Goal: Information Seeking & Learning: Learn about a topic

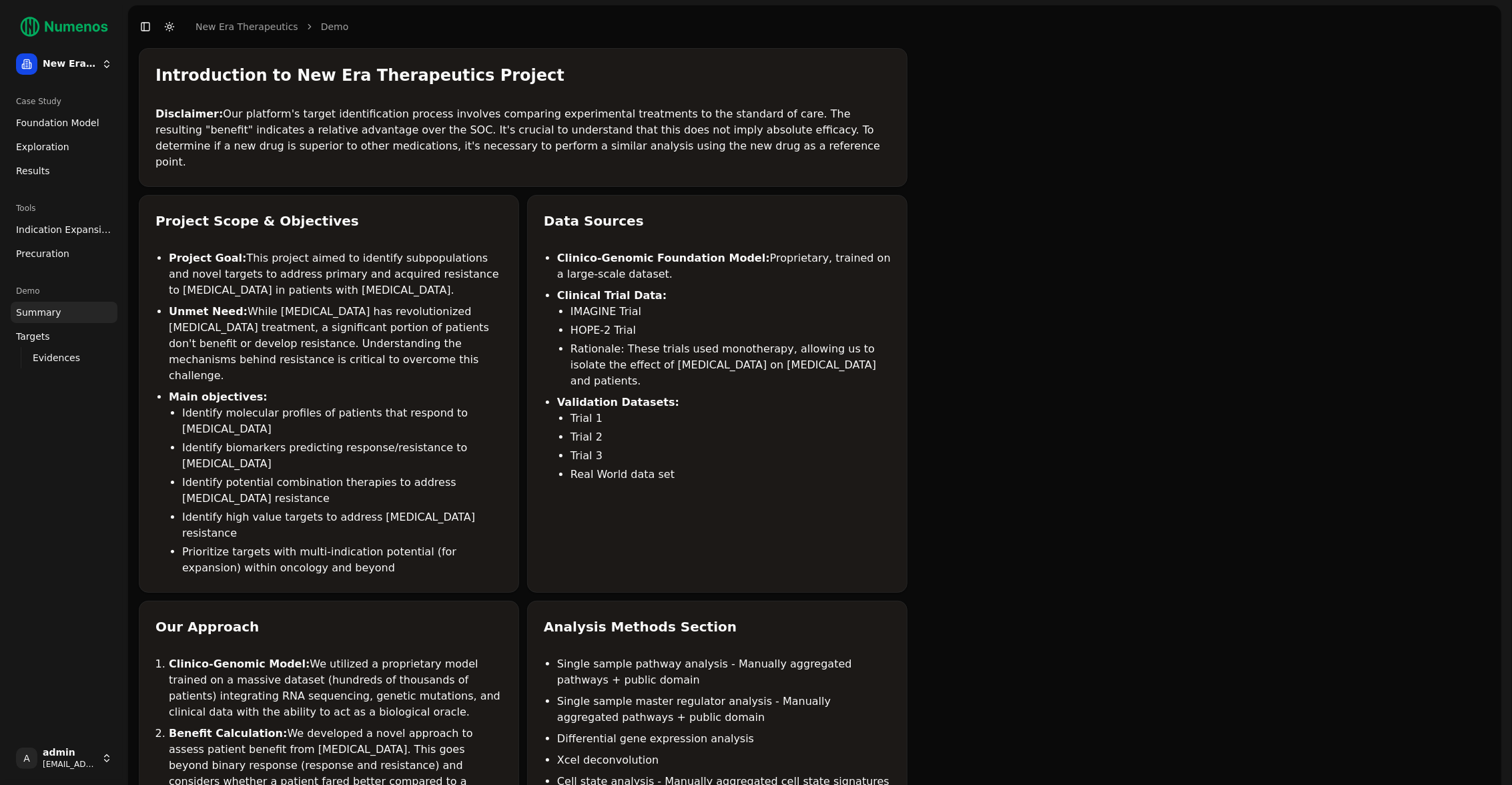
click at [77, 126] on span "Foundation Model" at bounding box center [57, 122] width 83 height 13
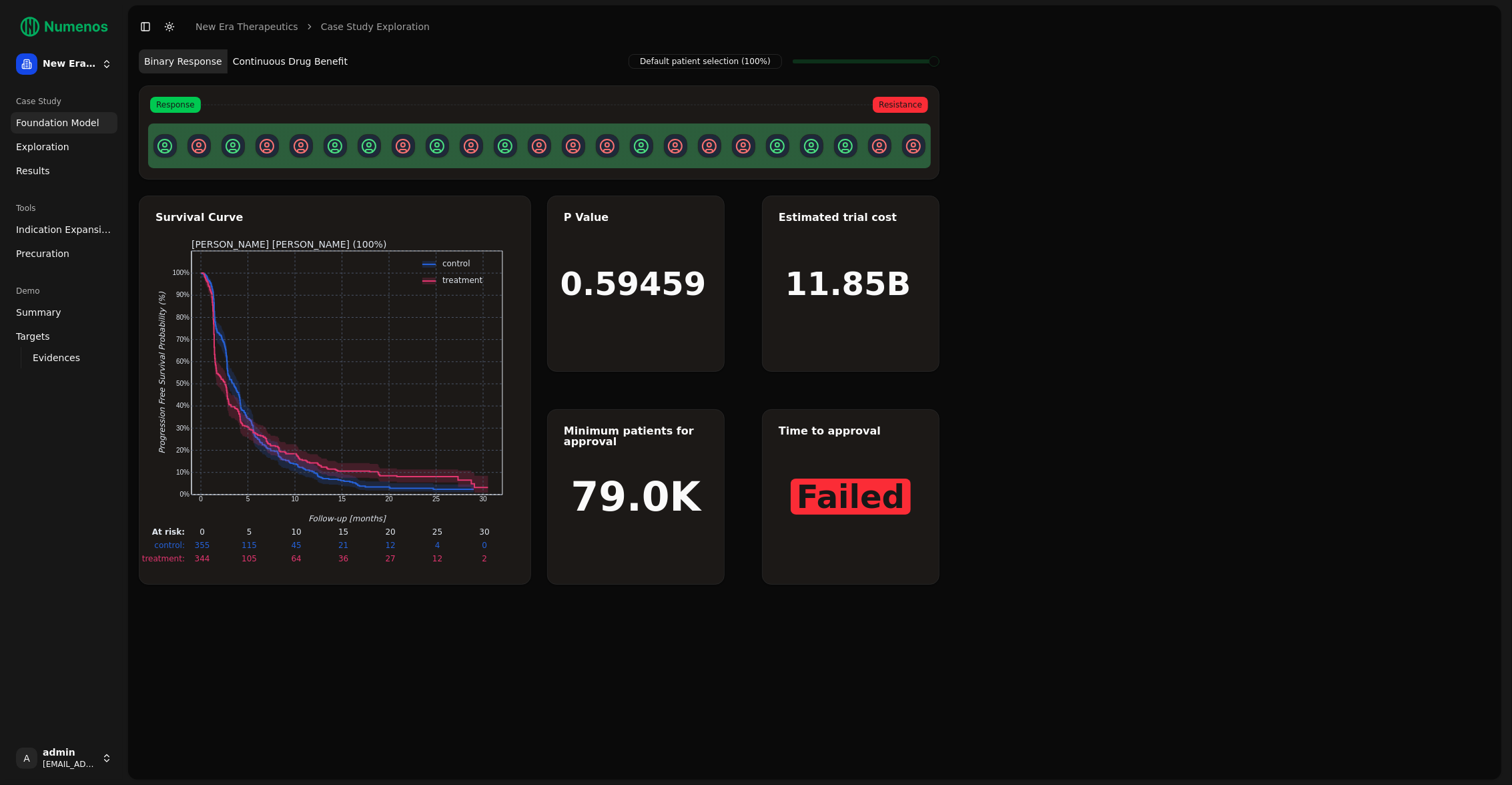
click at [1037, 285] on div "Default patient selection (100%) Binary Response Continuous Drug Benefit Respon…" at bounding box center [815, 414] width 1374 height 731
click at [95, 121] on link "Foundation Model" at bounding box center [64, 123] width 107 height 22
click at [68, 144] on link "Exploration" at bounding box center [64, 147] width 107 height 22
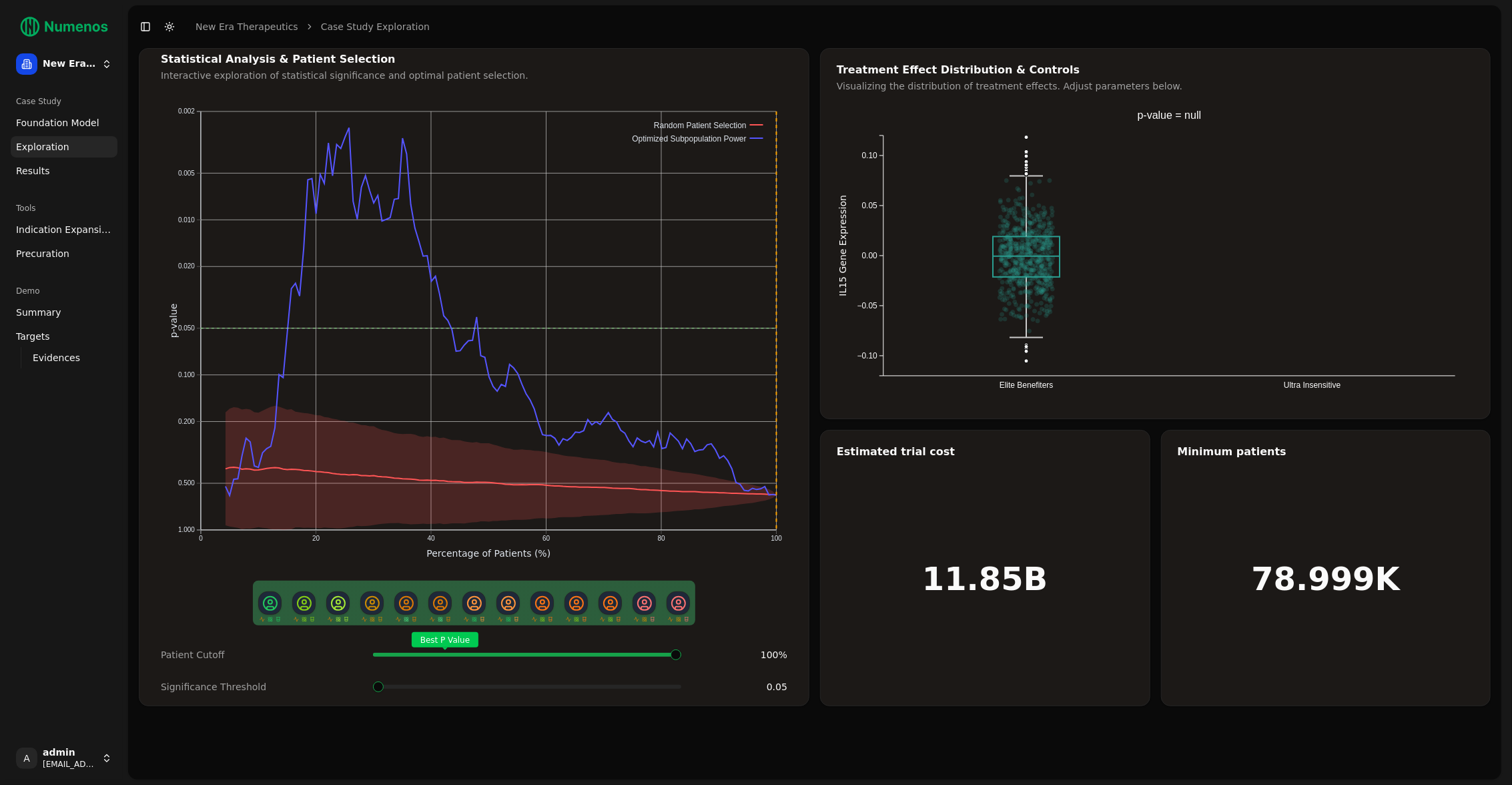
click at [72, 128] on span "Foundation Model" at bounding box center [57, 122] width 83 height 13
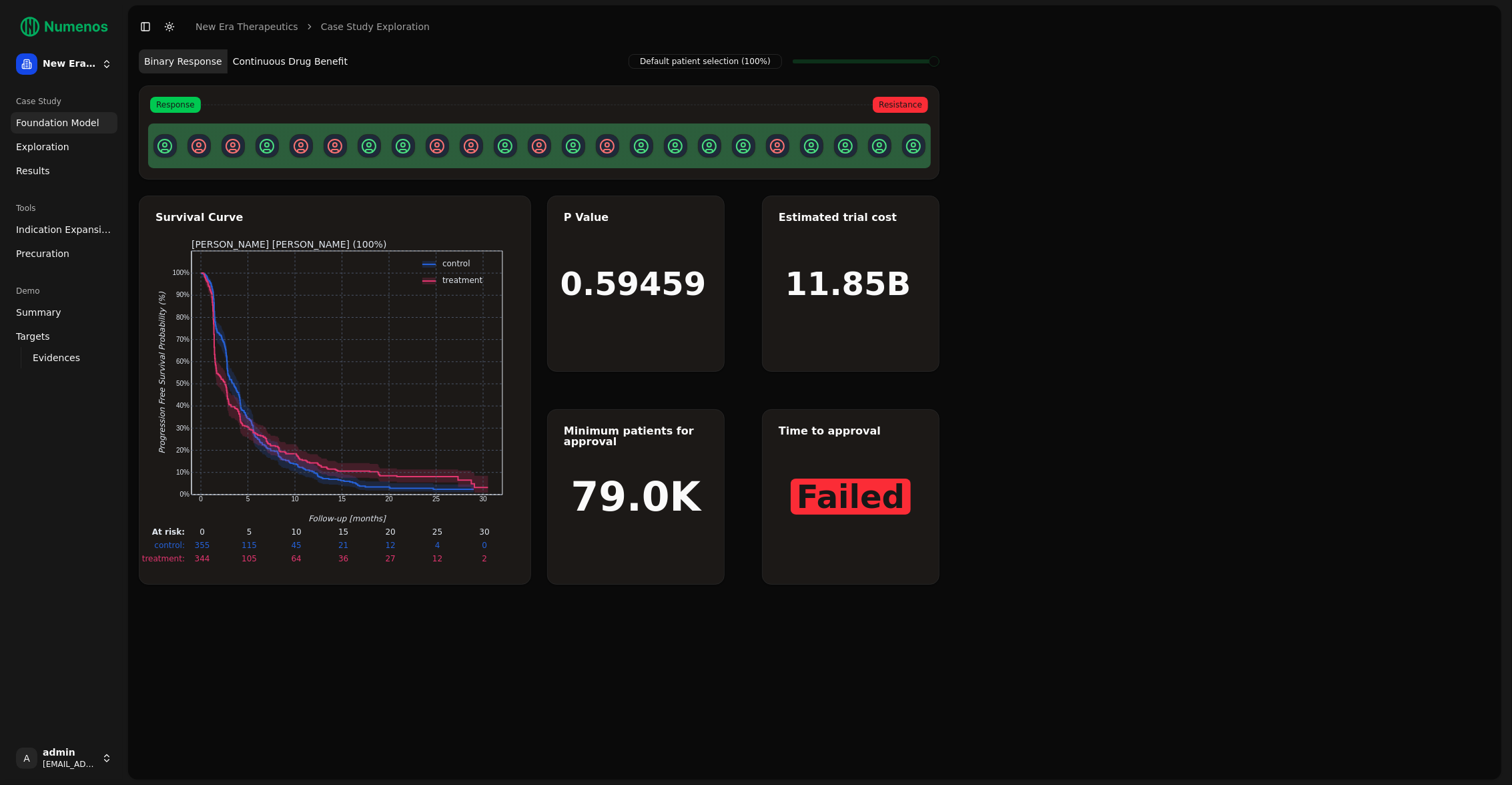
click at [74, 149] on link "Exploration" at bounding box center [64, 147] width 107 height 22
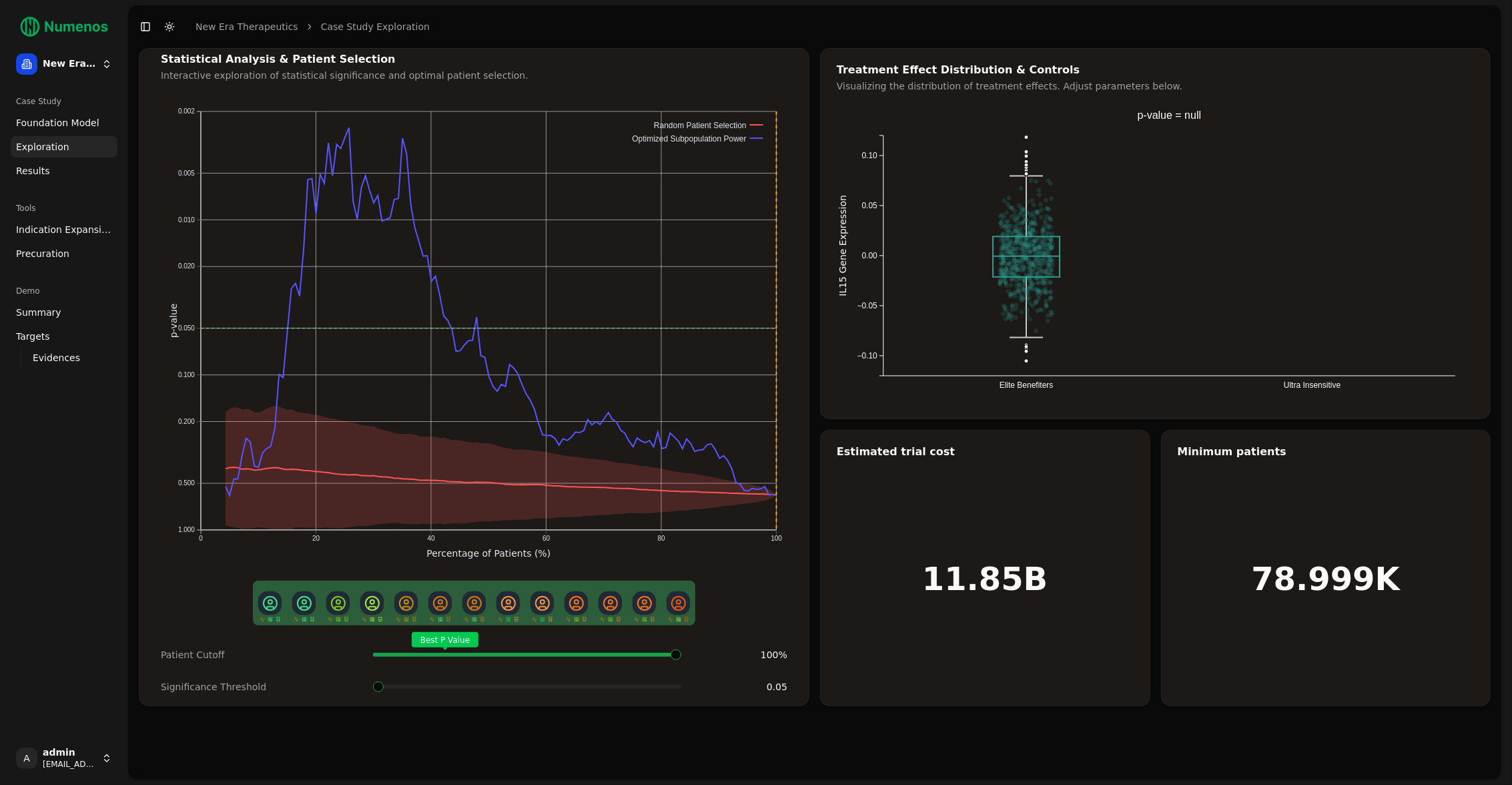
click at [79, 126] on span "Foundation Model" at bounding box center [57, 122] width 83 height 13
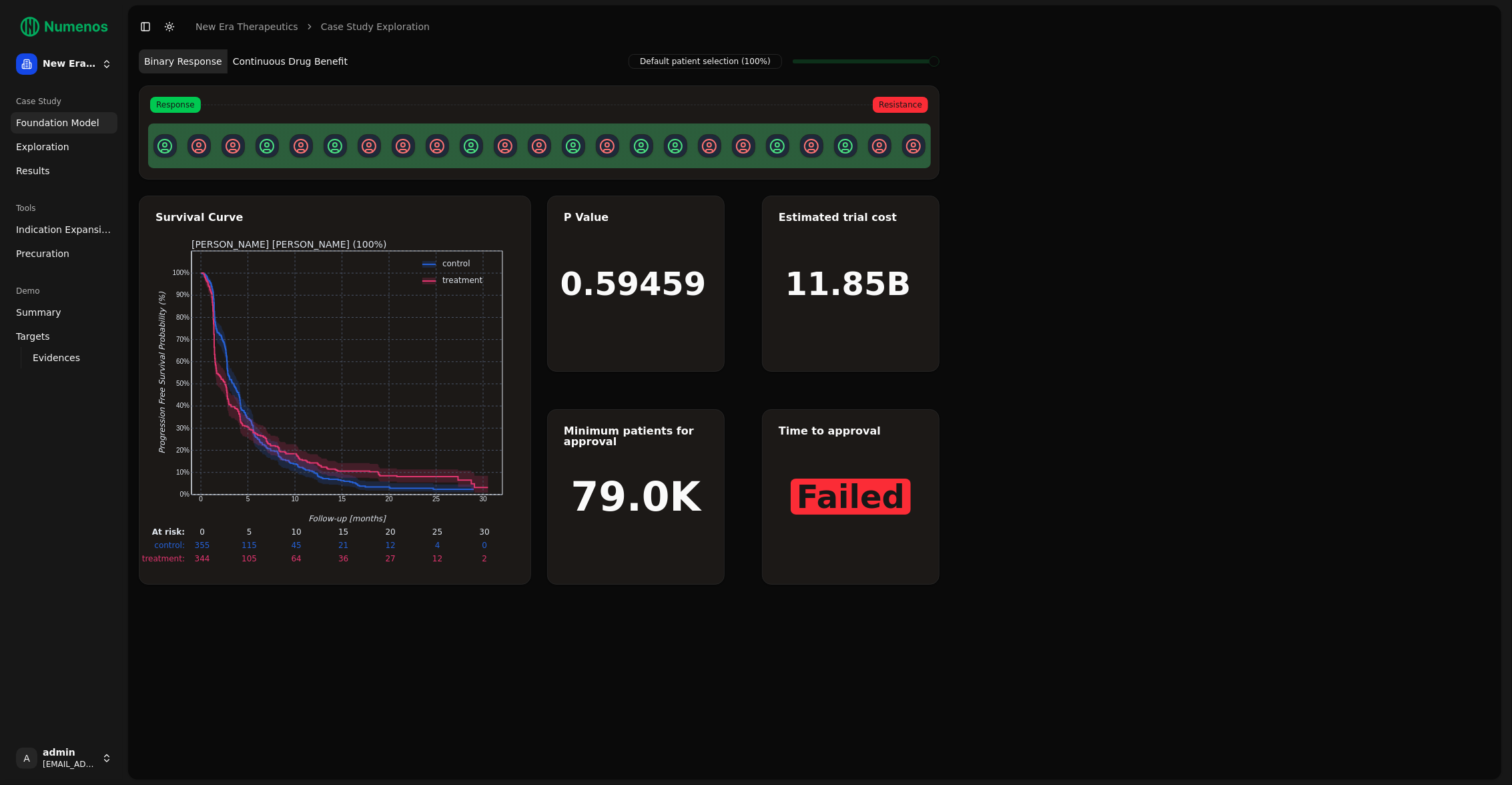
click at [83, 148] on link "Exploration" at bounding box center [64, 147] width 107 height 22
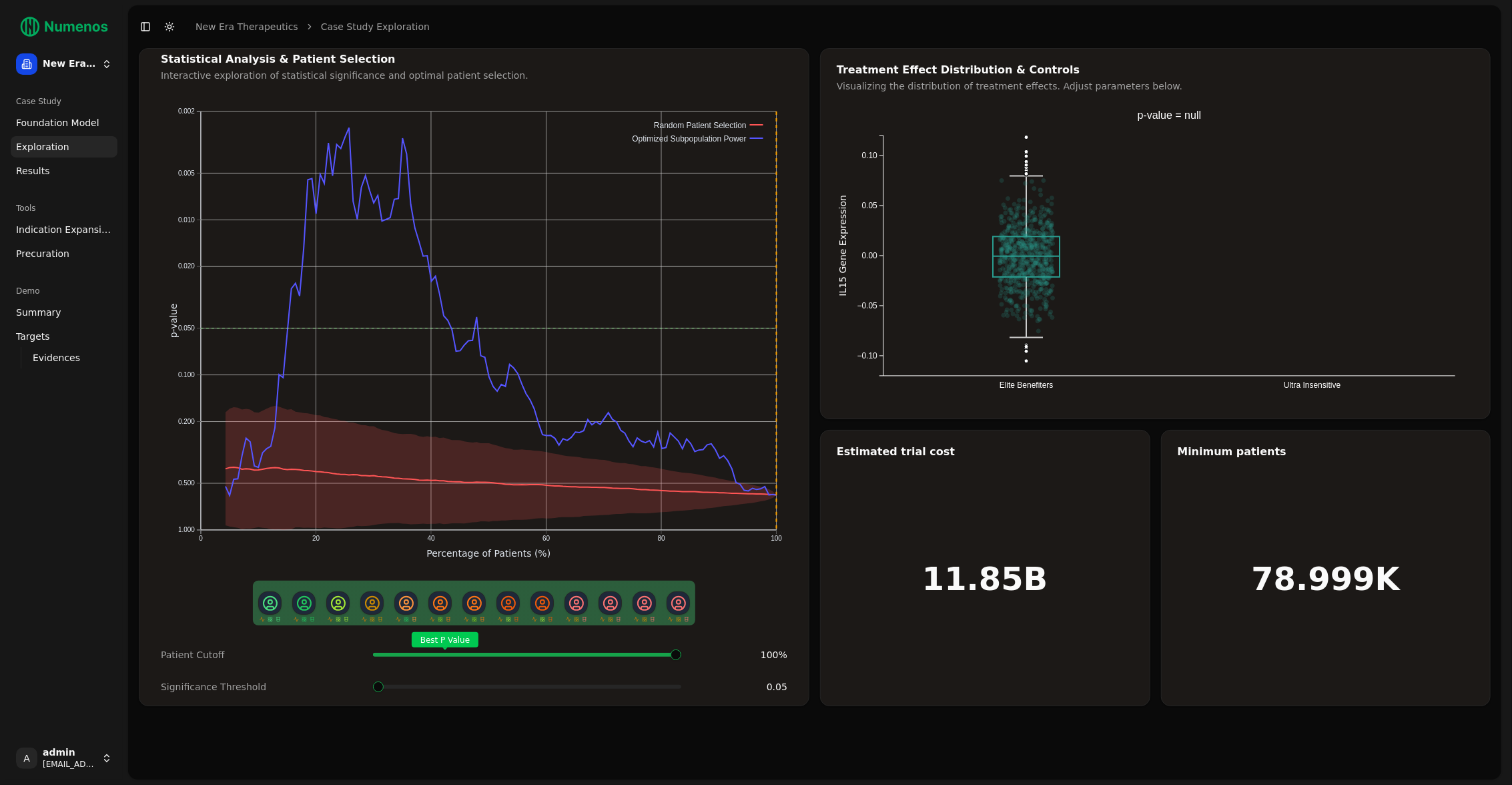
click at [86, 126] on span "Foundation Model" at bounding box center [57, 122] width 83 height 13
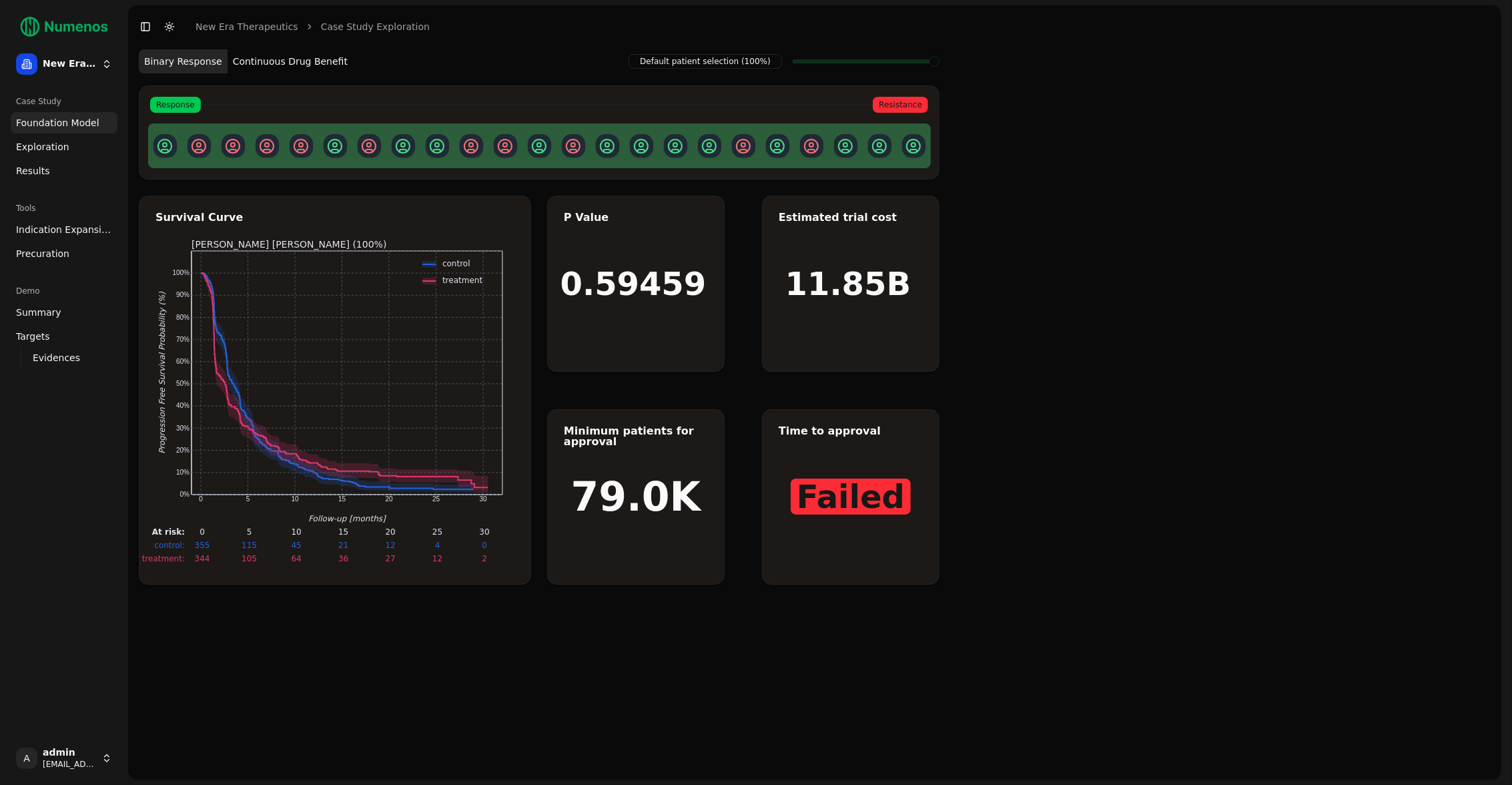
click at [79, 147] on link "Exploration" at bounding box center [64, 147] width 107 height 22
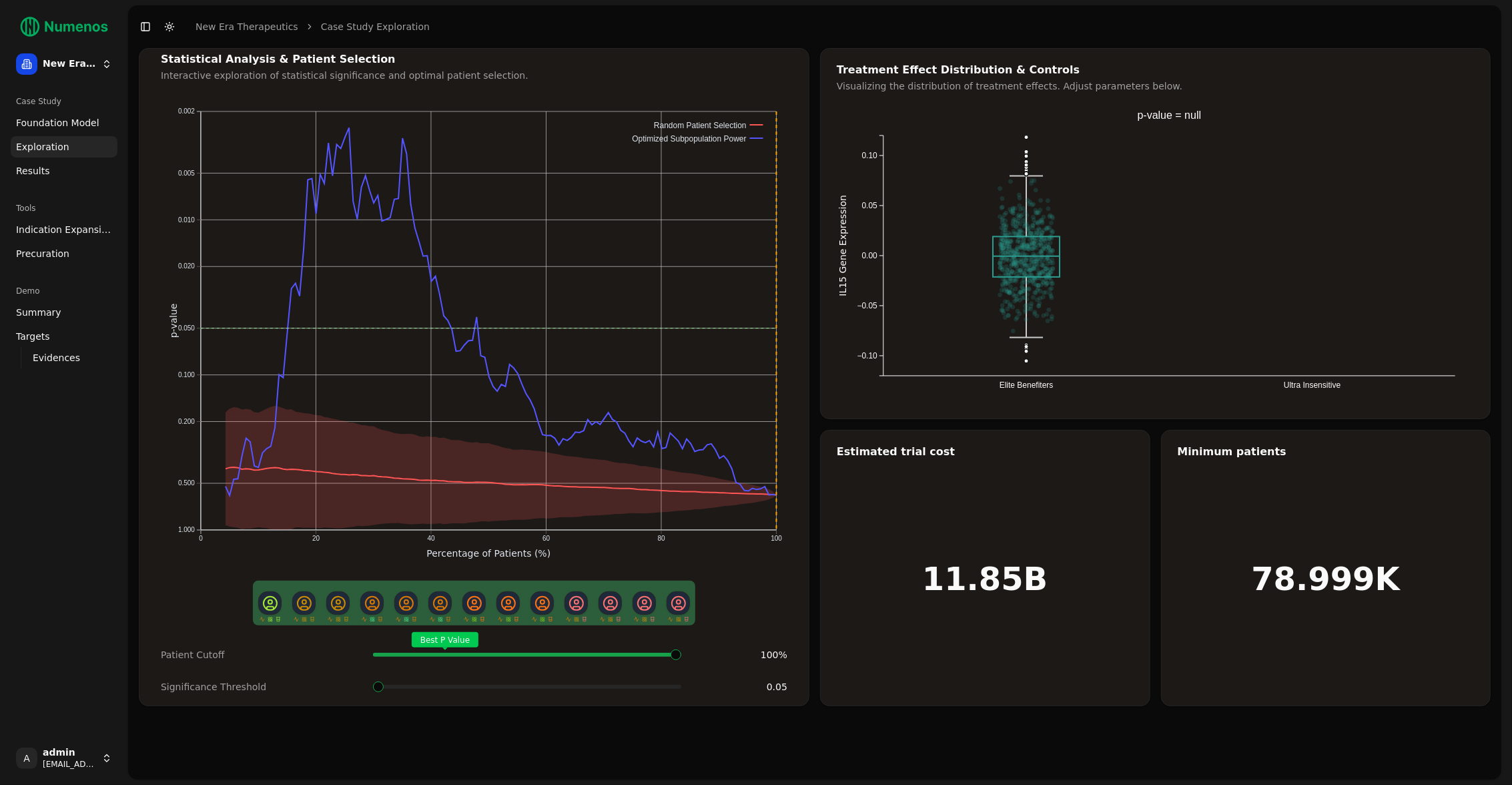
click at [82, 176] on link "Results" at bounding box center [64, 170] width 107 height 22
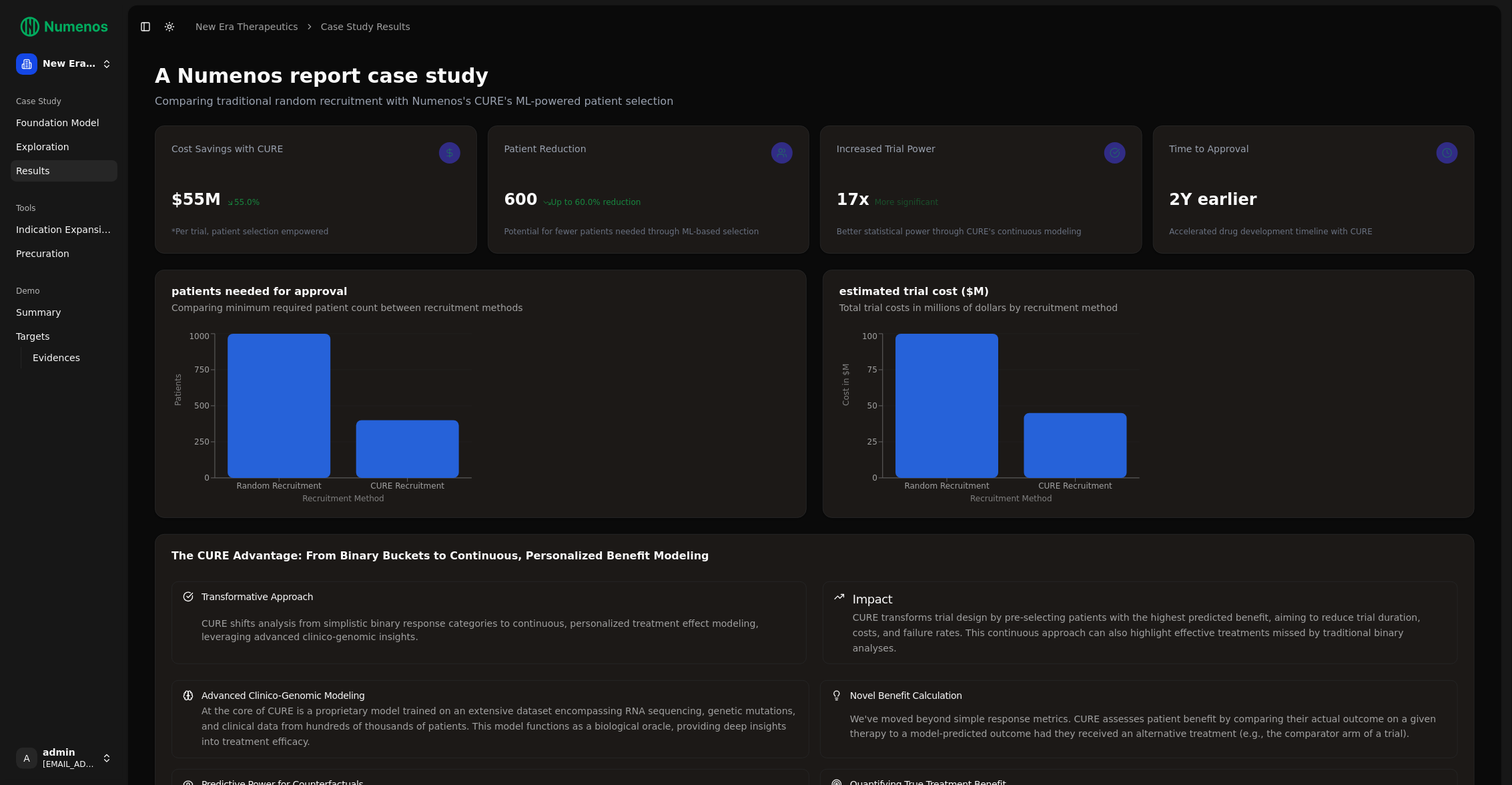
click at [87, 119] on span "Foundation Model" at bounding box center [57, 122] width 83 height 13
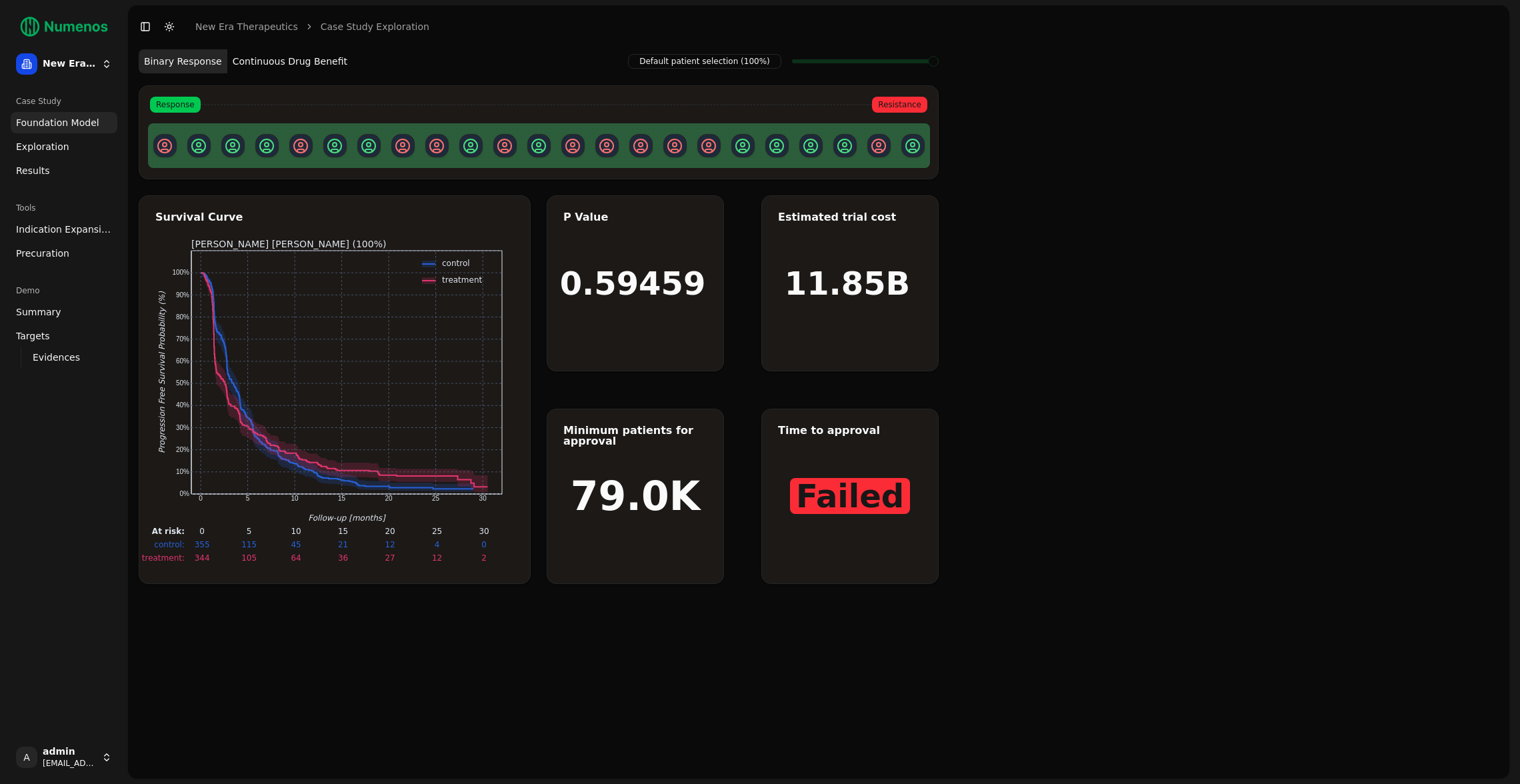
click at [51, 138] on link "Exploration" at bounding box center [64, 147] width 107 height 22
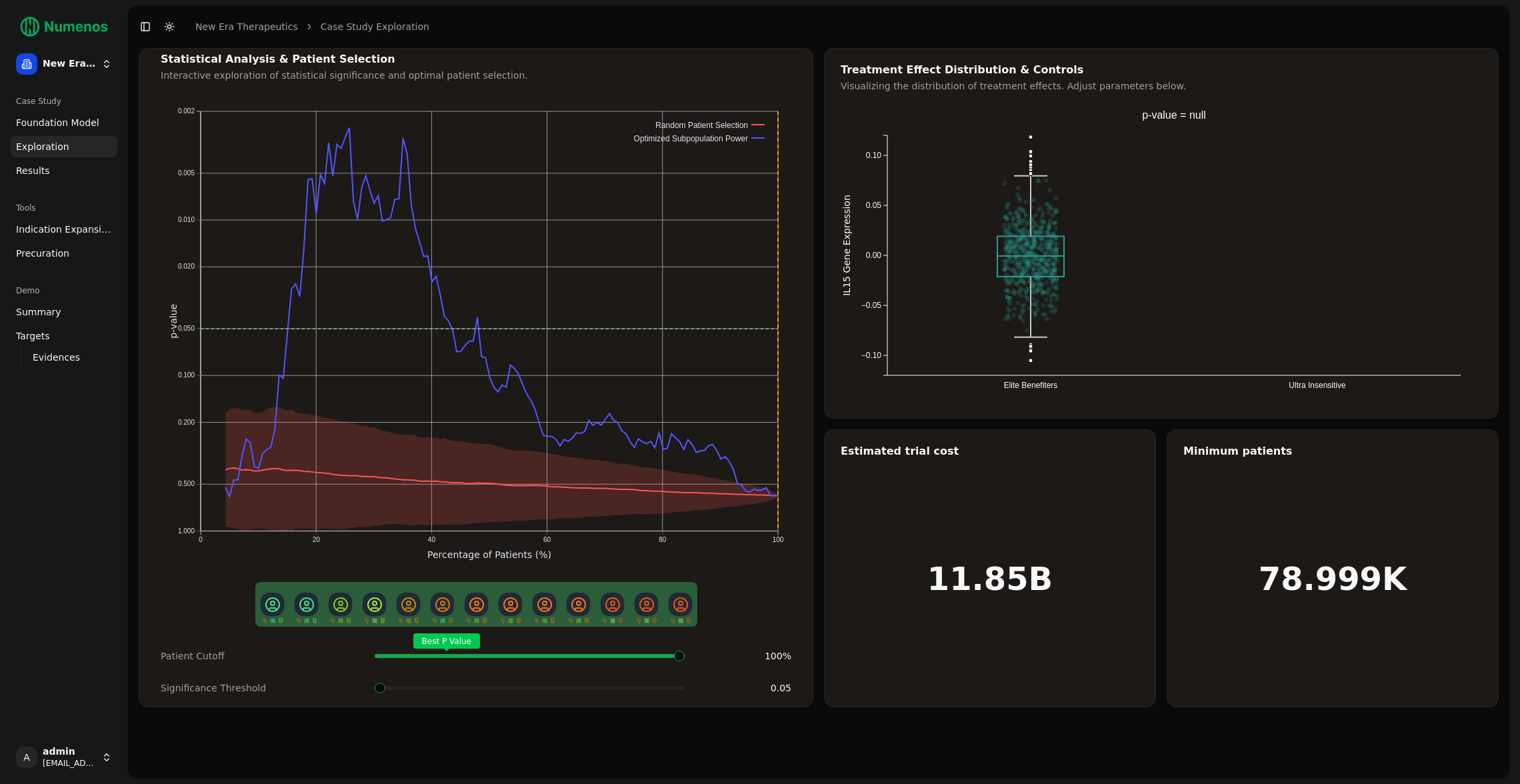
click at [76, 121] on span "Foundation Model" at bounding box center [57, 122] width 83 height 13
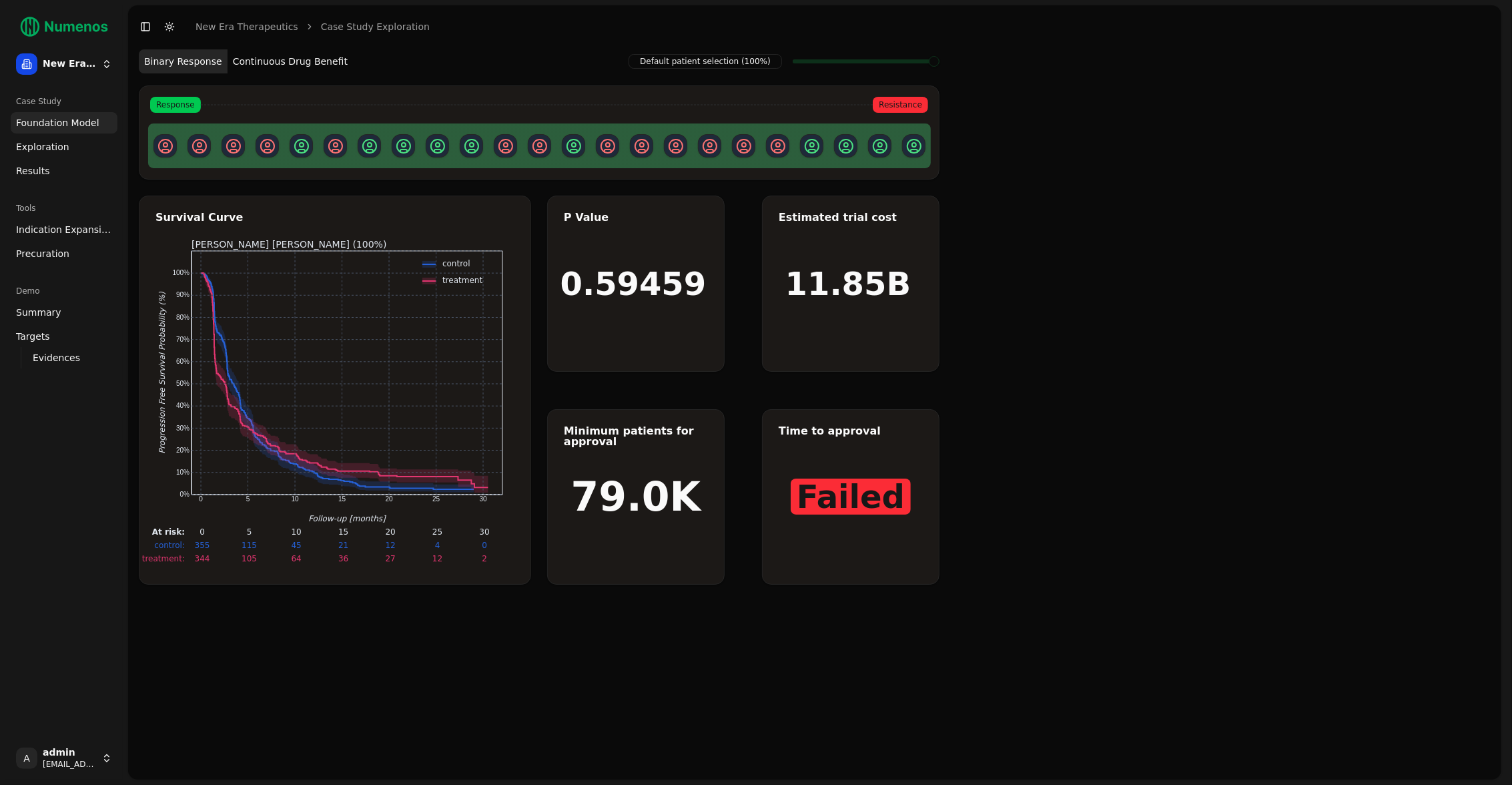
click at [85, 763] on html "New Era Therapeutics Case Study Foundation Model Exploration Results Tools Indi…" at bounding box center [756, 392] width 1512 height 785
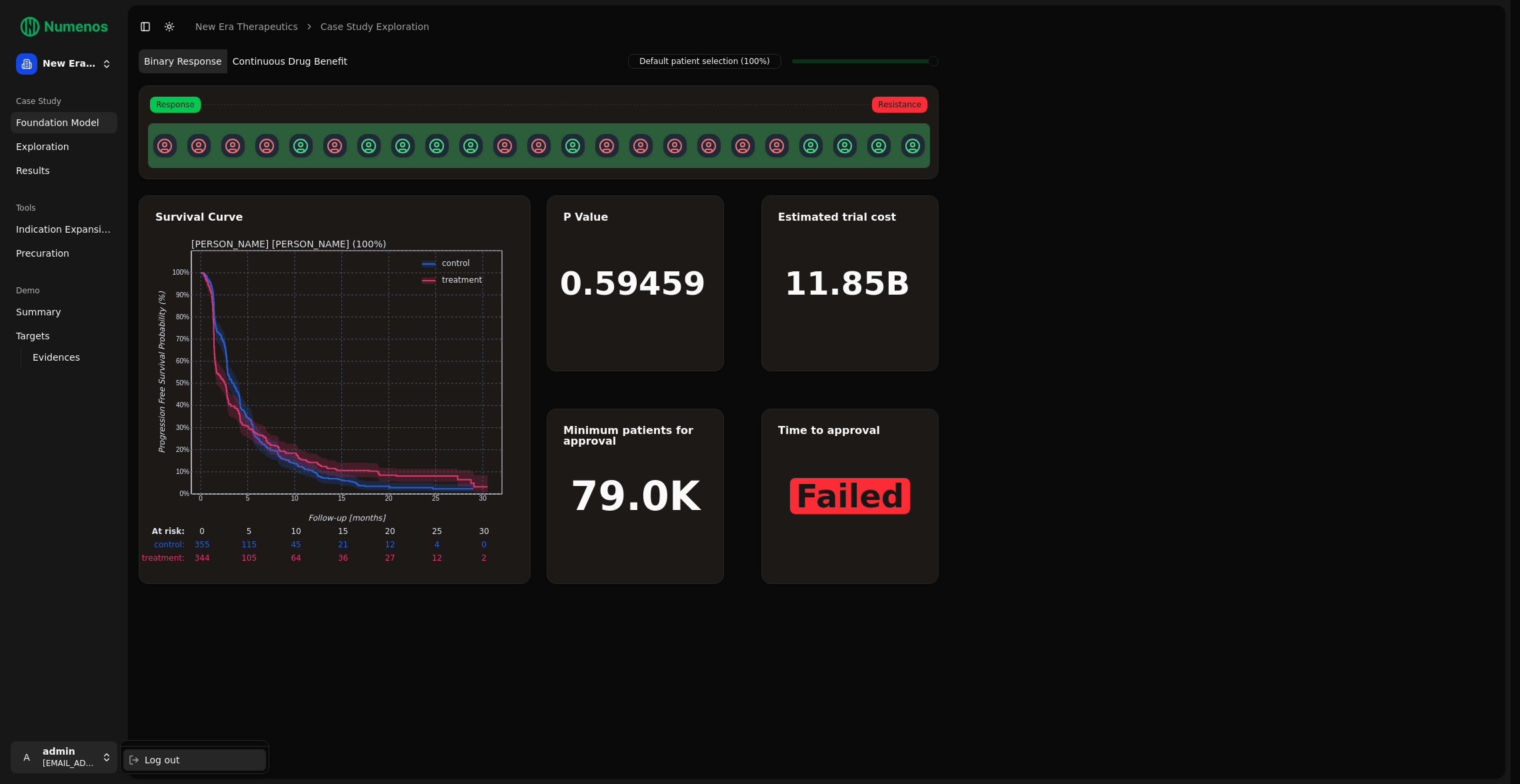
click at [191, 762] on div "Log out" at bounding box center [194, 760] width 142 height 22
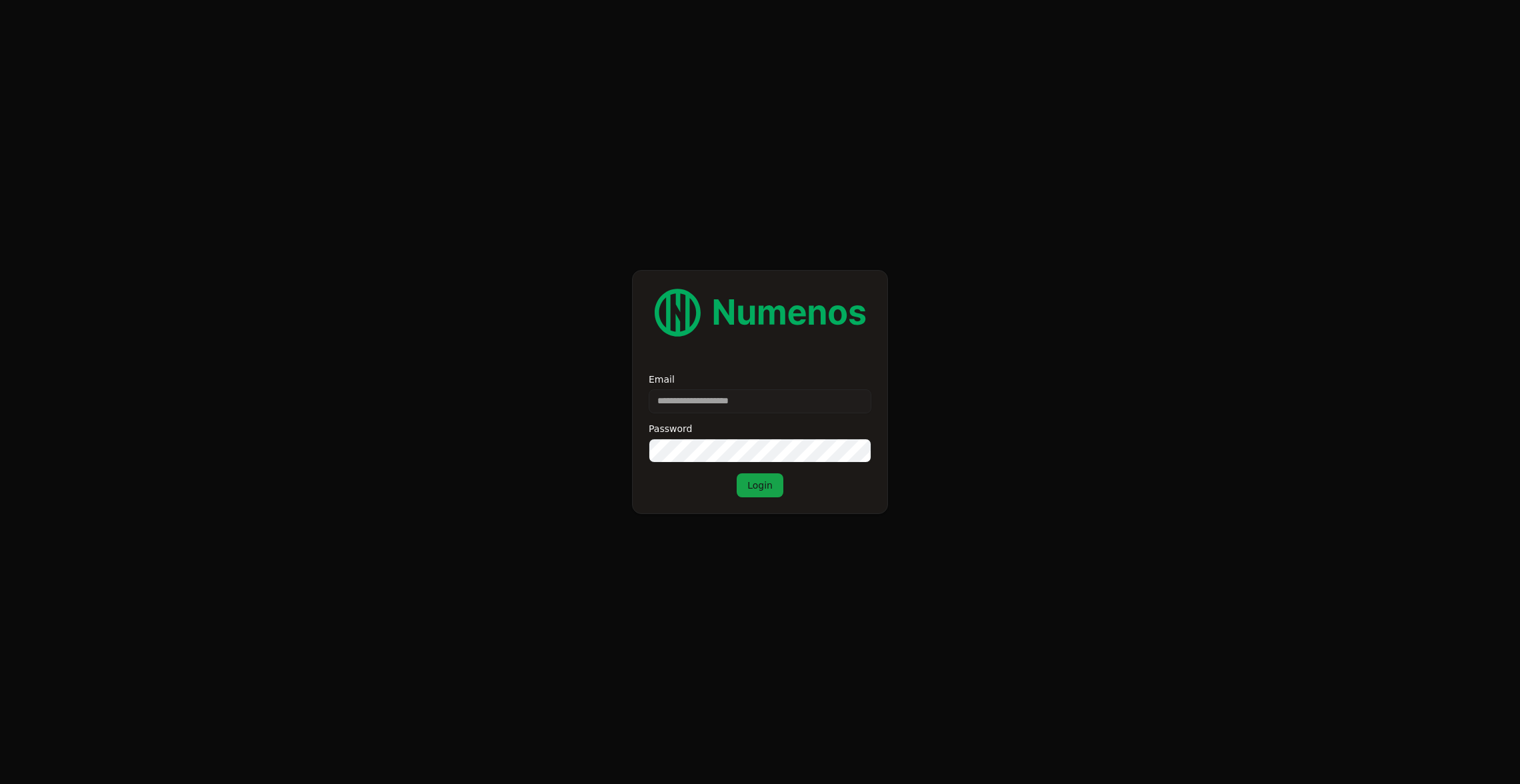
click at [279, 207] on form "Email Password Login" at bounding box center [760, 392] width 1520 height 784
click at [1161, 172] on form "Email Password Login" at bounding box center [760, 392] width 1520 height 784
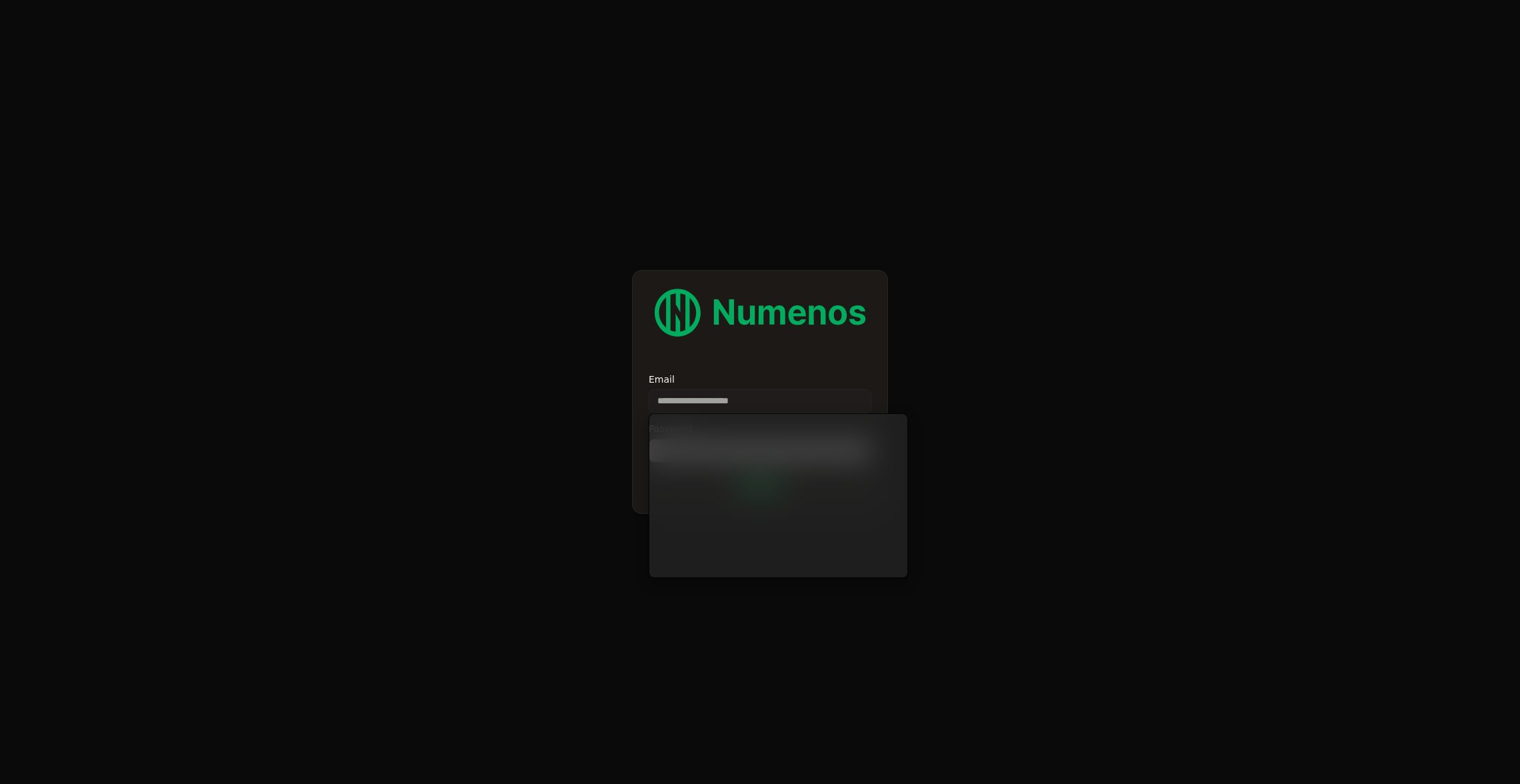
type input "**********"
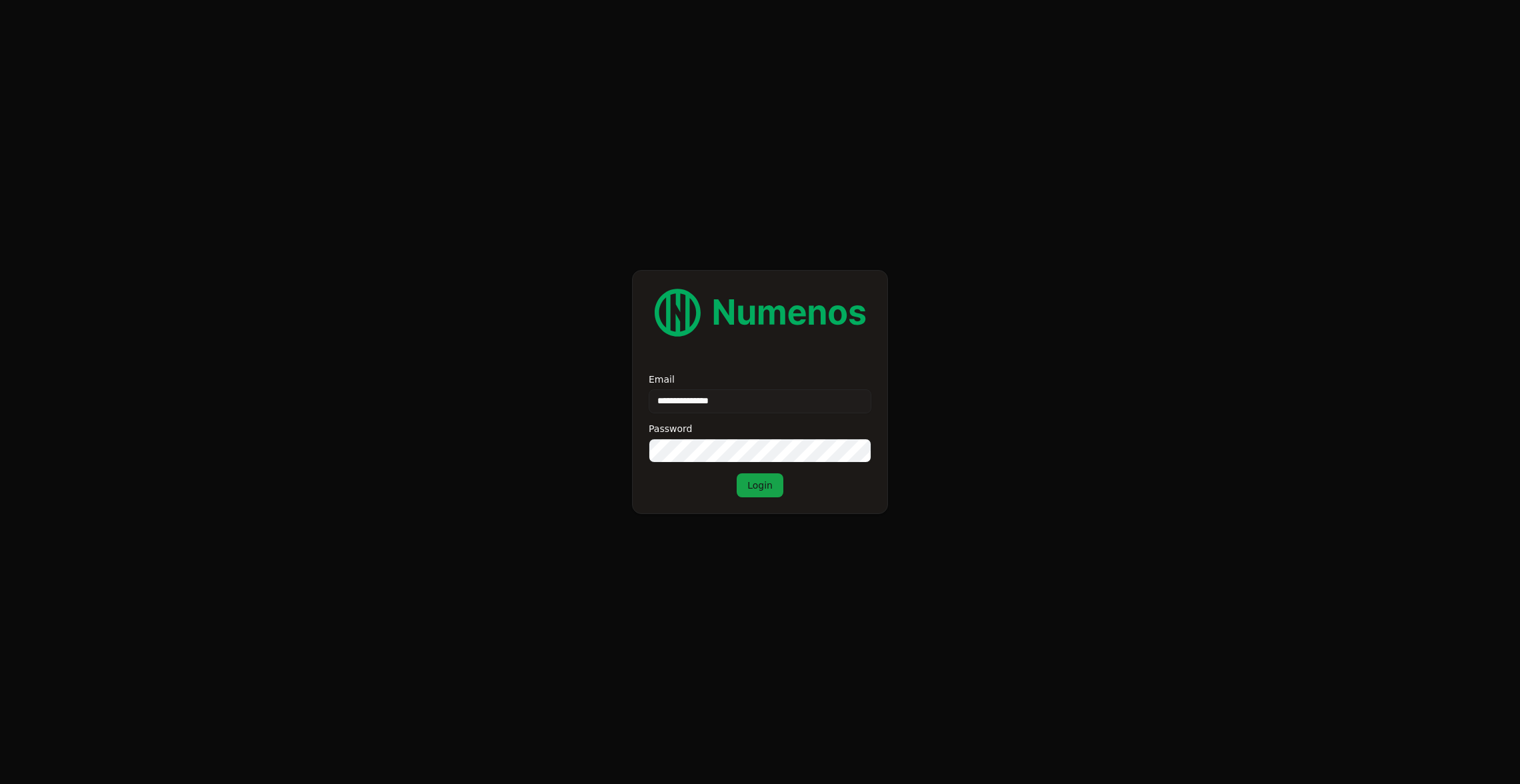
click at [737, 473] on button "Login" at bounding box center [760, 485] width 47 height 24
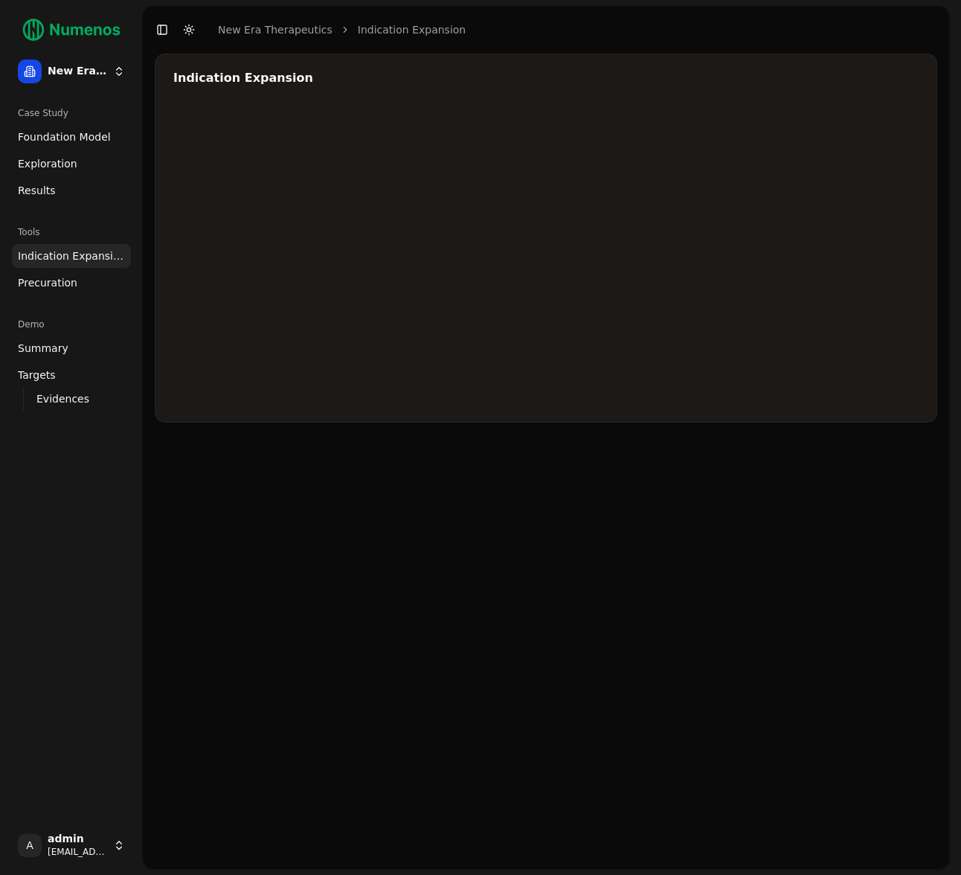
click at [482, 370] on div at bounding box center [545, 254] width 745 height 297
click at [80, 157] on link "Exploration" at bounding box center [71, 164] width 119 height 24
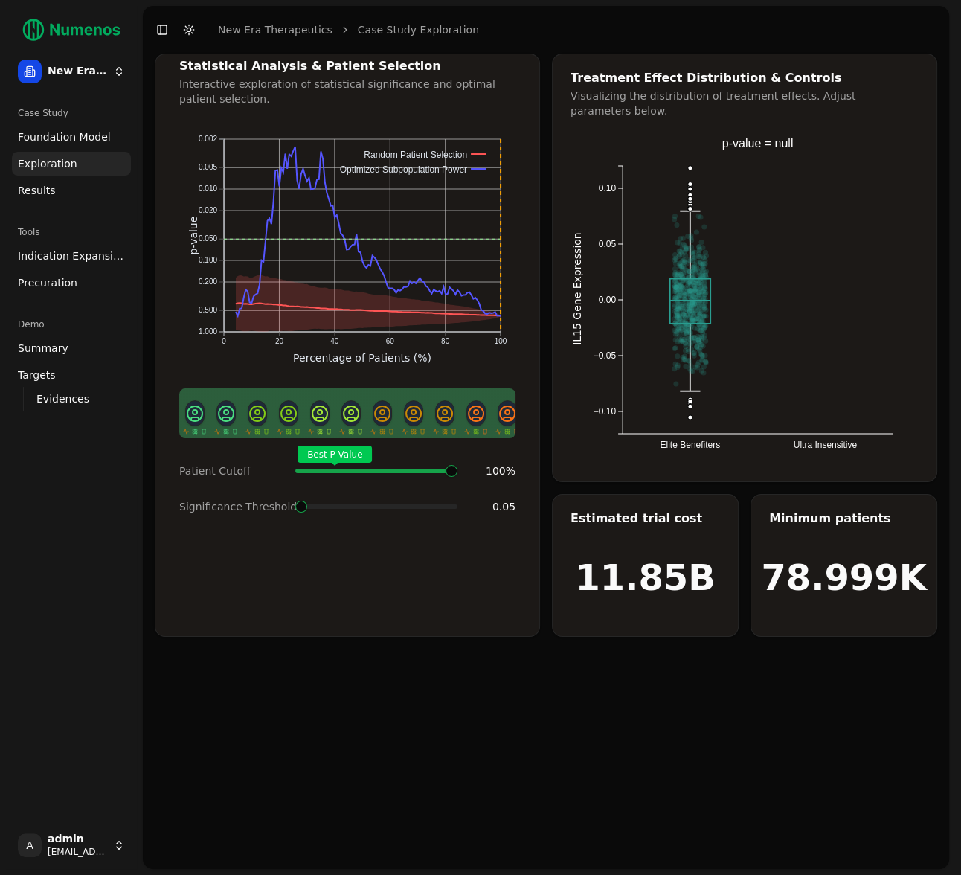
click at [86, 142] on span "Foundation Model" at bounding box center [64, 136] width 93 height 15
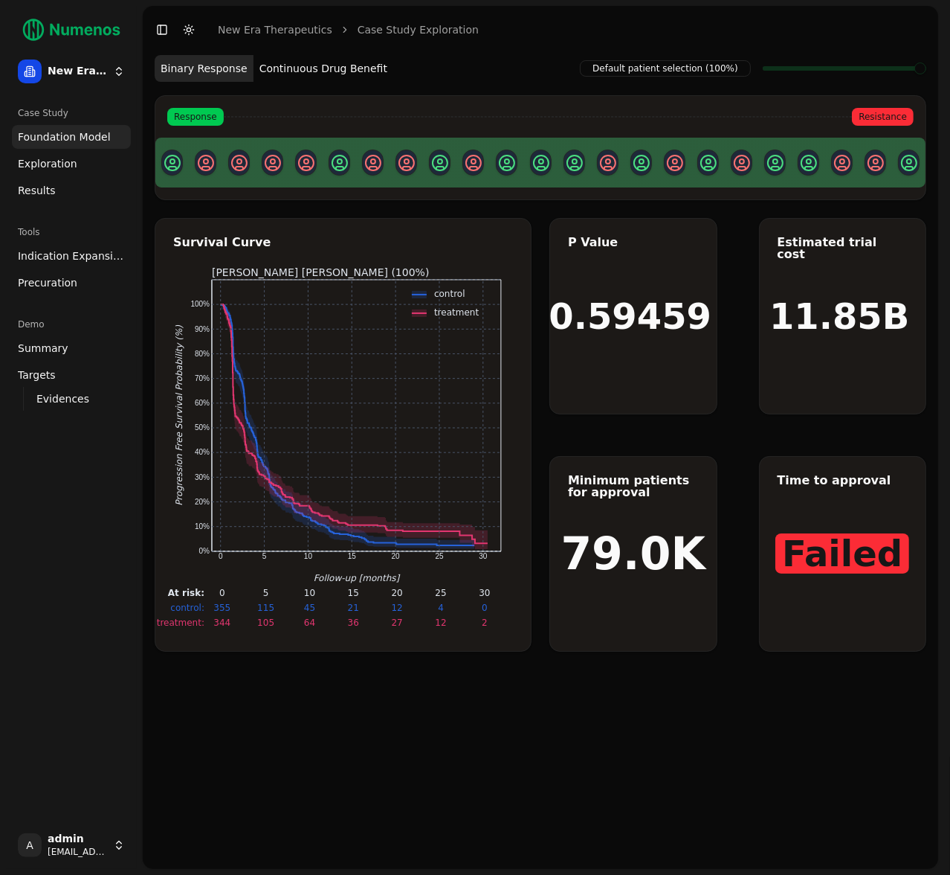
click at [71, 193] on link "Results" at bounding box center [71, 190] width 119 height 24
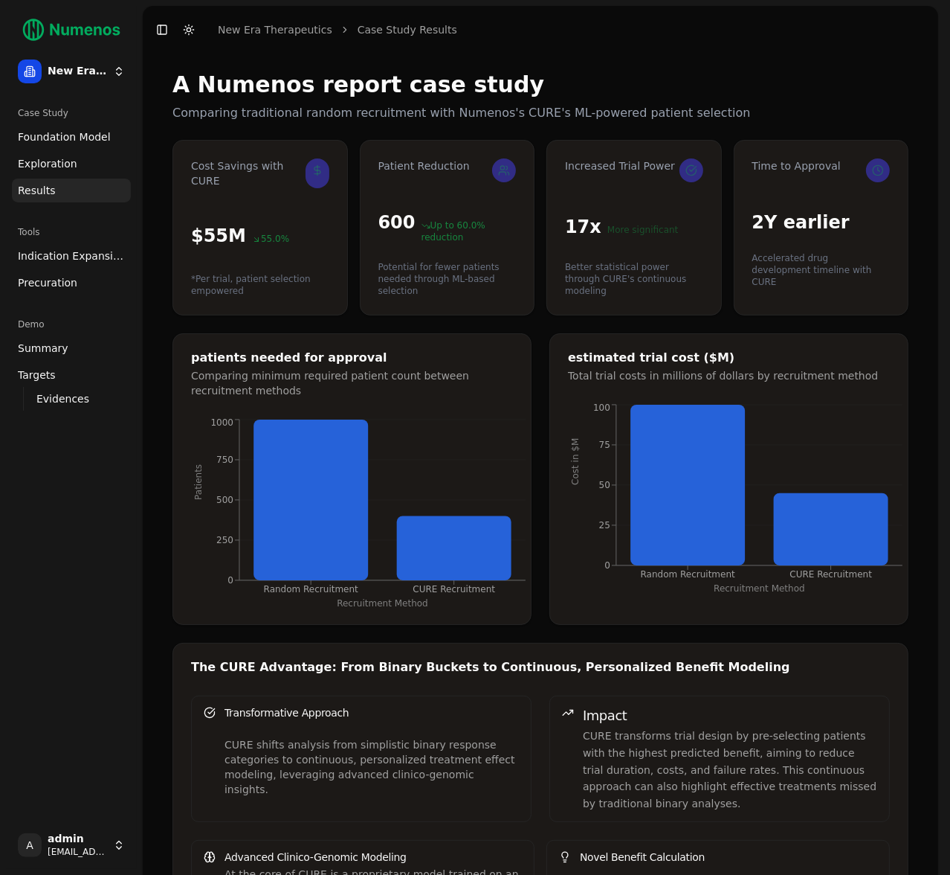
click at [77, 260] on span "Indication Expansion" at bounding box center [71, 255] width 107 height 15
click at [84, 257] on span "Indication Expansion" at bounding box center [71, 255] width 107 height 15
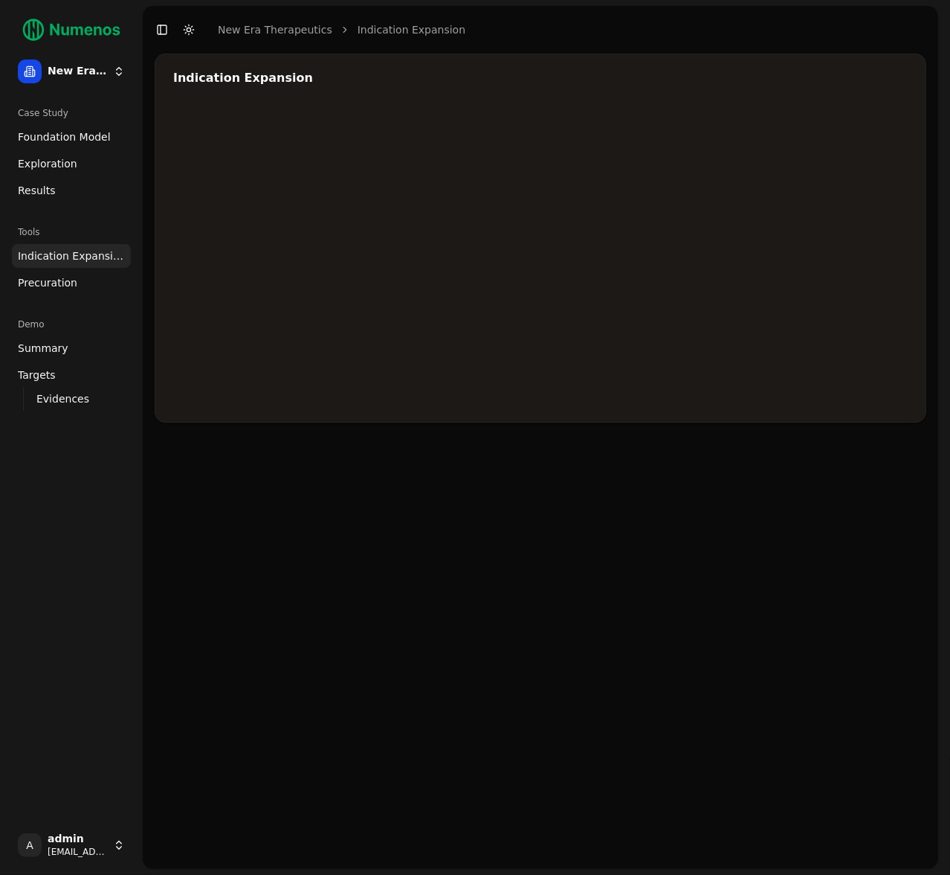
click at [666, 55] on div "Indication Expansion" at bounding box center [541, 238] width 772 height 369
click at [675, 475] on div "Indication Expansion" at bounding box center [541, 461] width 796 height 815
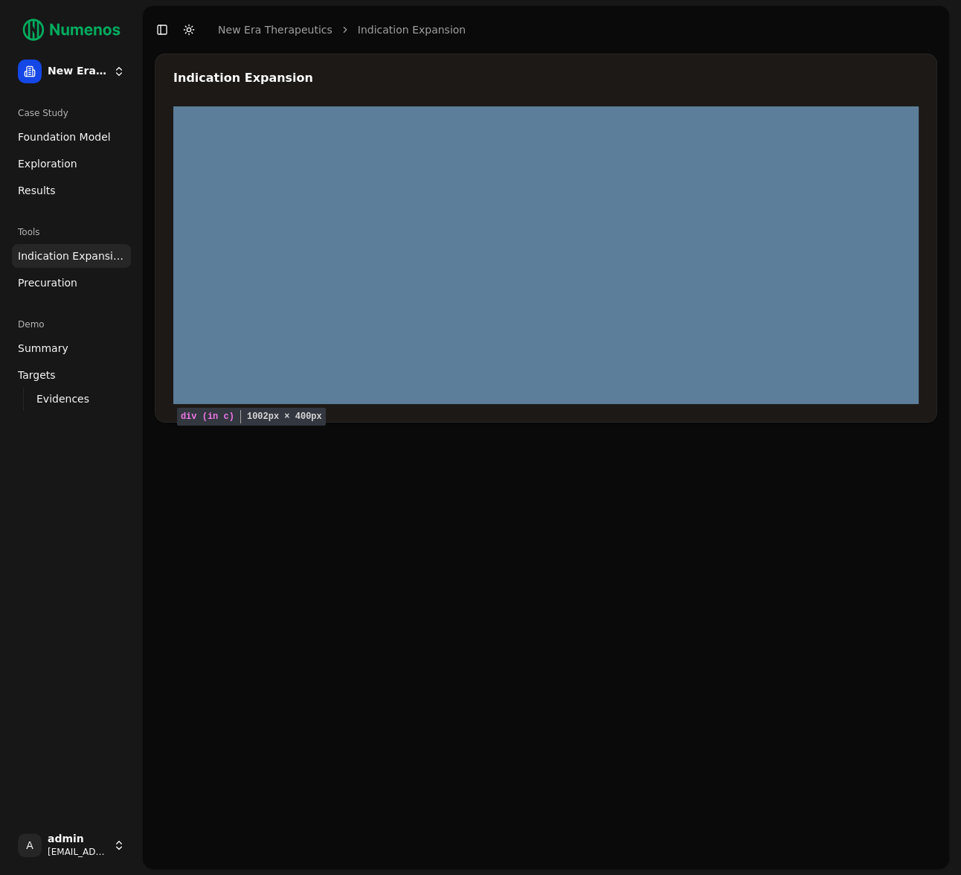
click at [585, 147] on div at bounding box center [545, 254] width 745 height 297
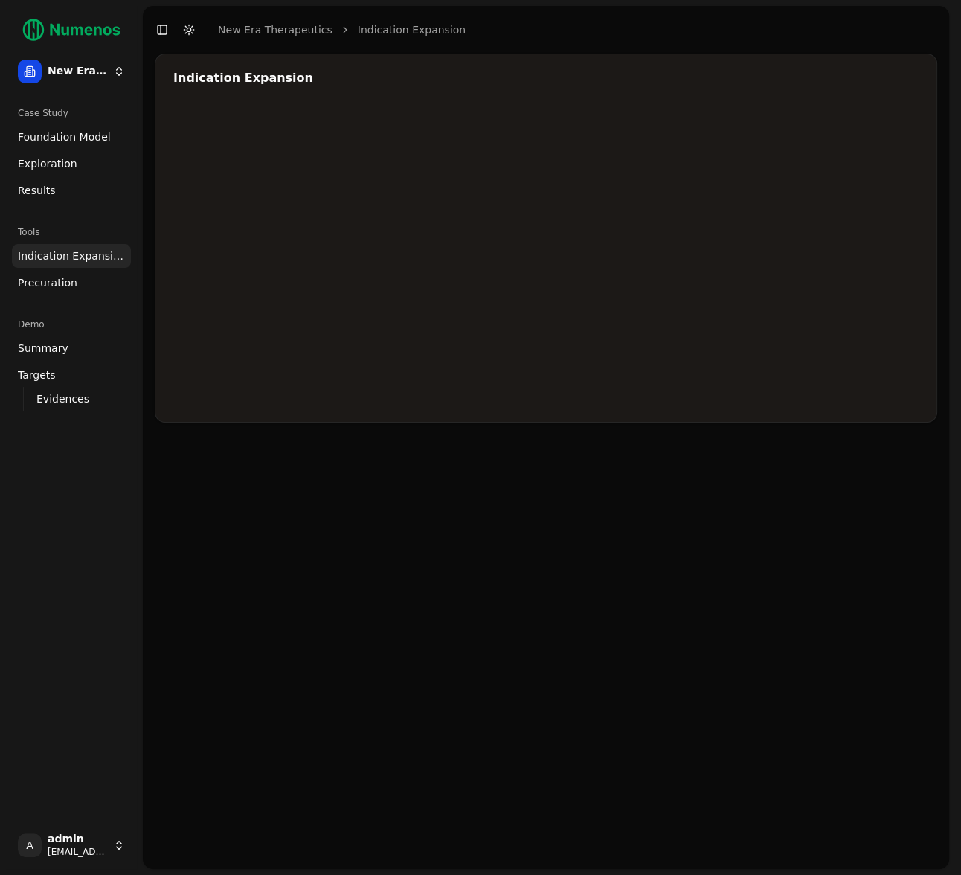
click at [79, 401] on span "Evidences" at bounding box center [62, 398] width 53 height 15
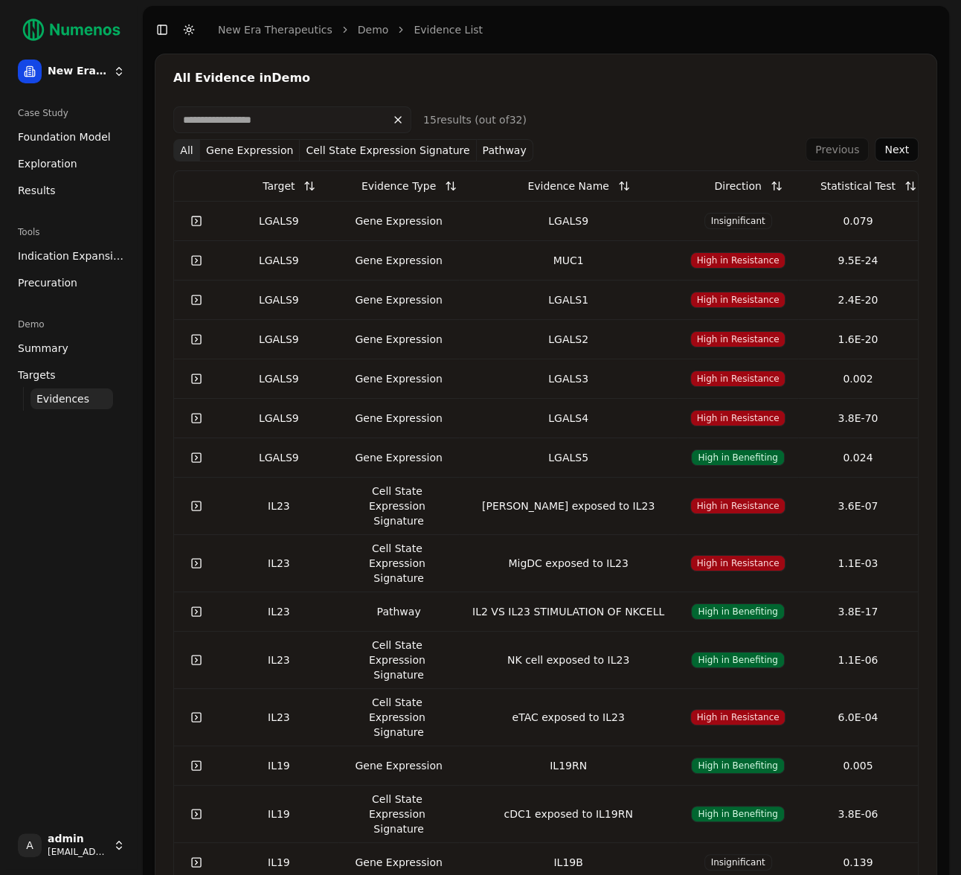
click at [202, 223] on link at bounding box center [196, 221] width 30 height 27
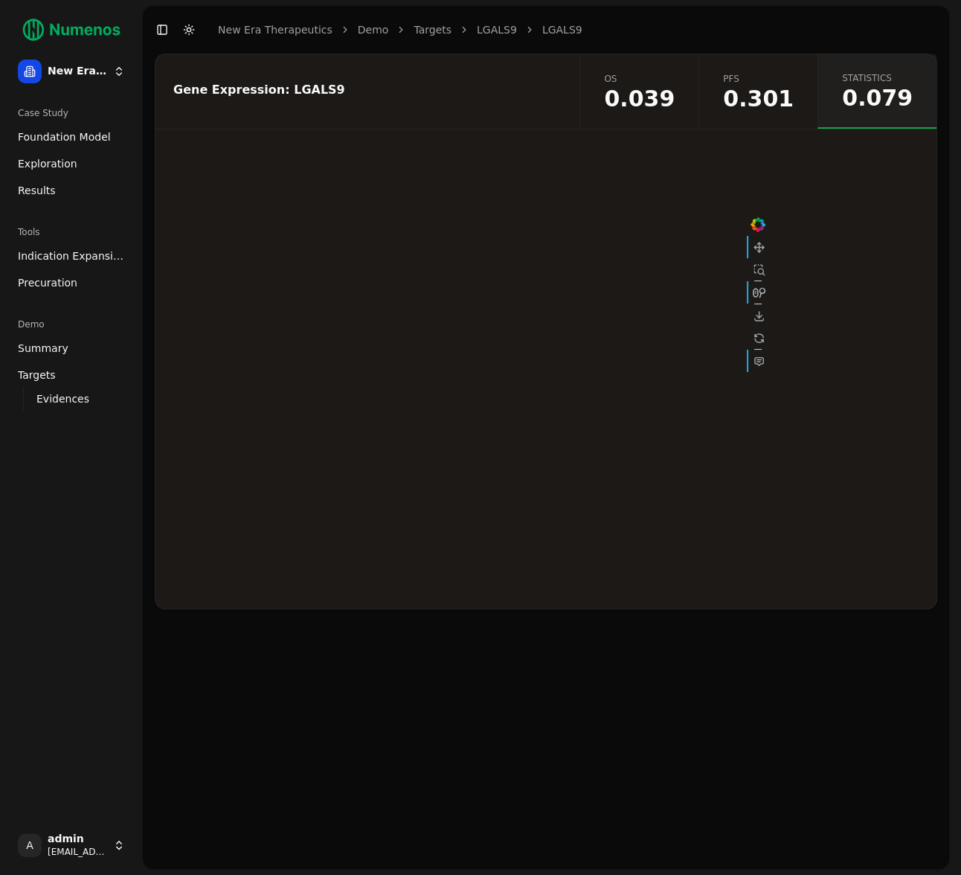
click at [69, 251] on span "Indication Expansion" at bounding box center [71, 255] width 107 height 15
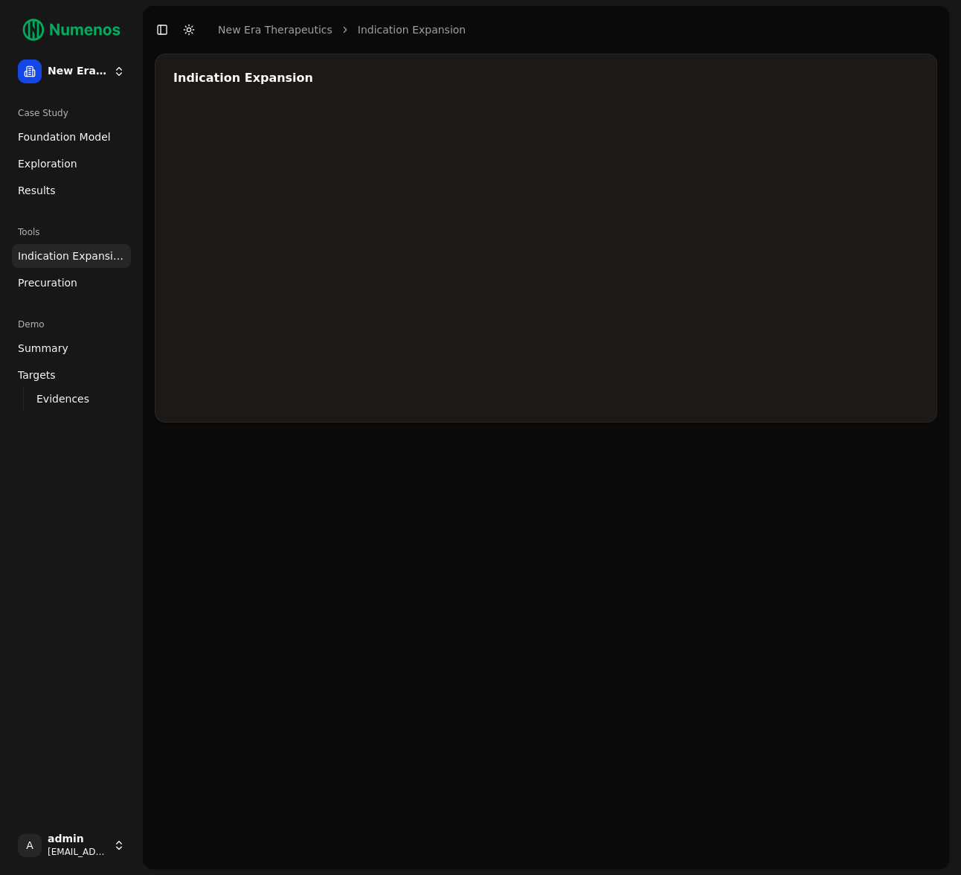
drag, startPoint x: 392, startPoint y: 613, endPoint x: 355, endPoint y: 446, distance: 170.7
click at [392, 613] on div "Indication Expansion" at bounding box center [546, 461] width 806 height 815
click at [535, 515] on div "Indication Expansion" at bounding box center [546, 461] width 806 height 815
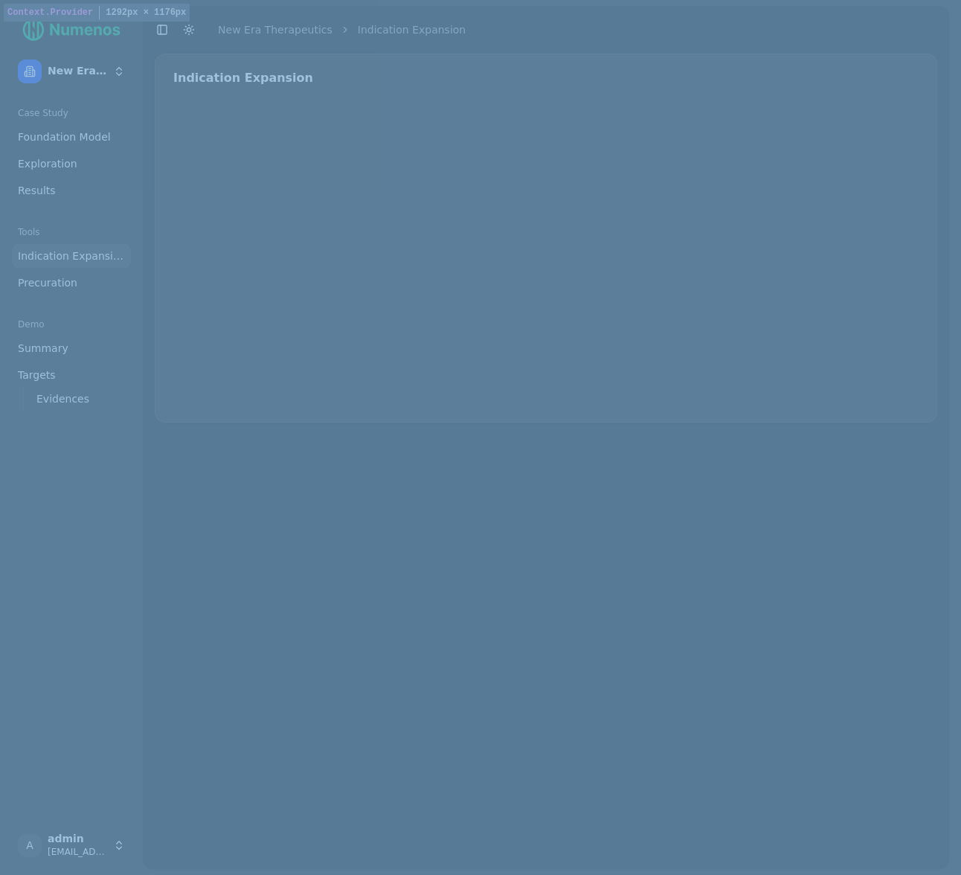
click at [344, 528] on div "Indication Expansion" at bounding box center [546, 461] width 806 height 815
click at [97, 389] on link "Evidences" at bounding box center [71, 398] width 83 height 21
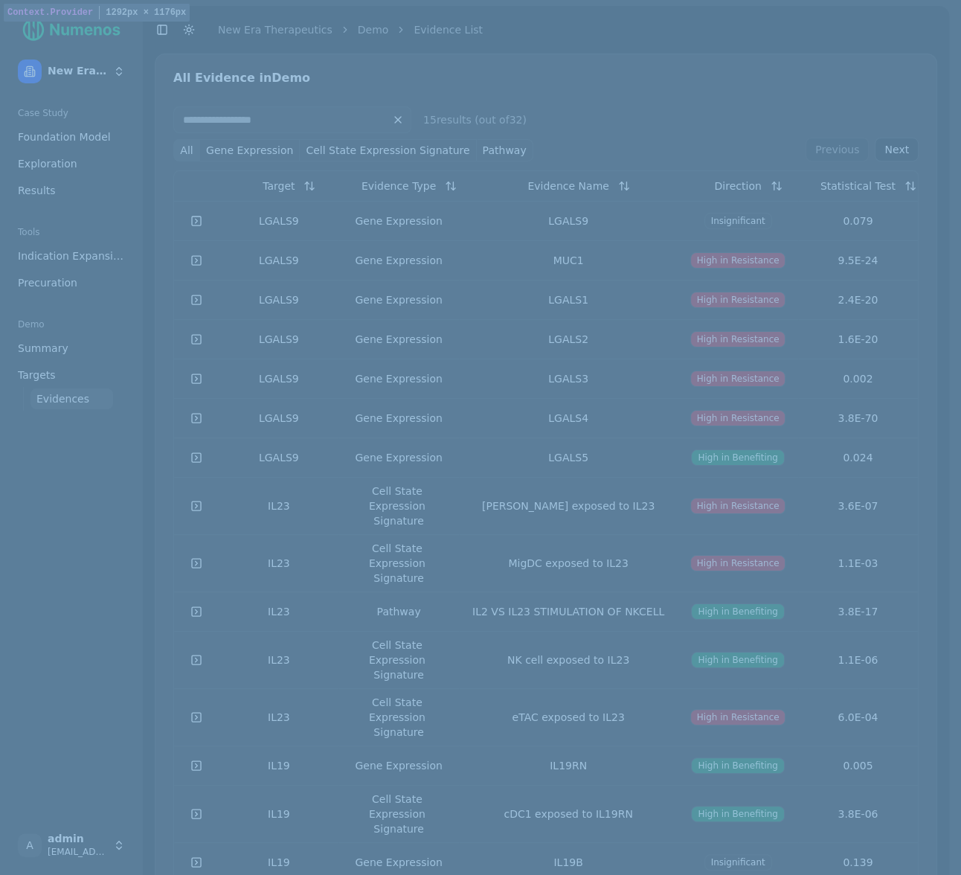
click at [188, 232] on link at bounding box center [196, 221] width 30 height 27
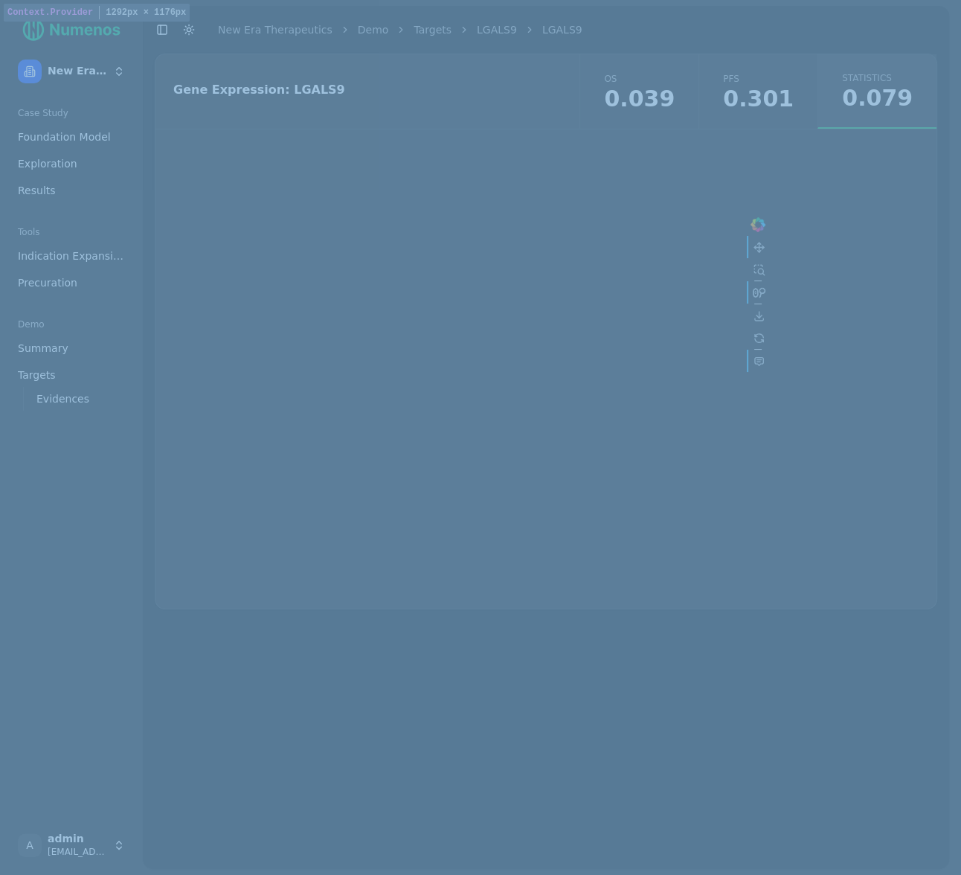
click at [675, 245] on div at bounding box center [546, 377] width 446 height 371
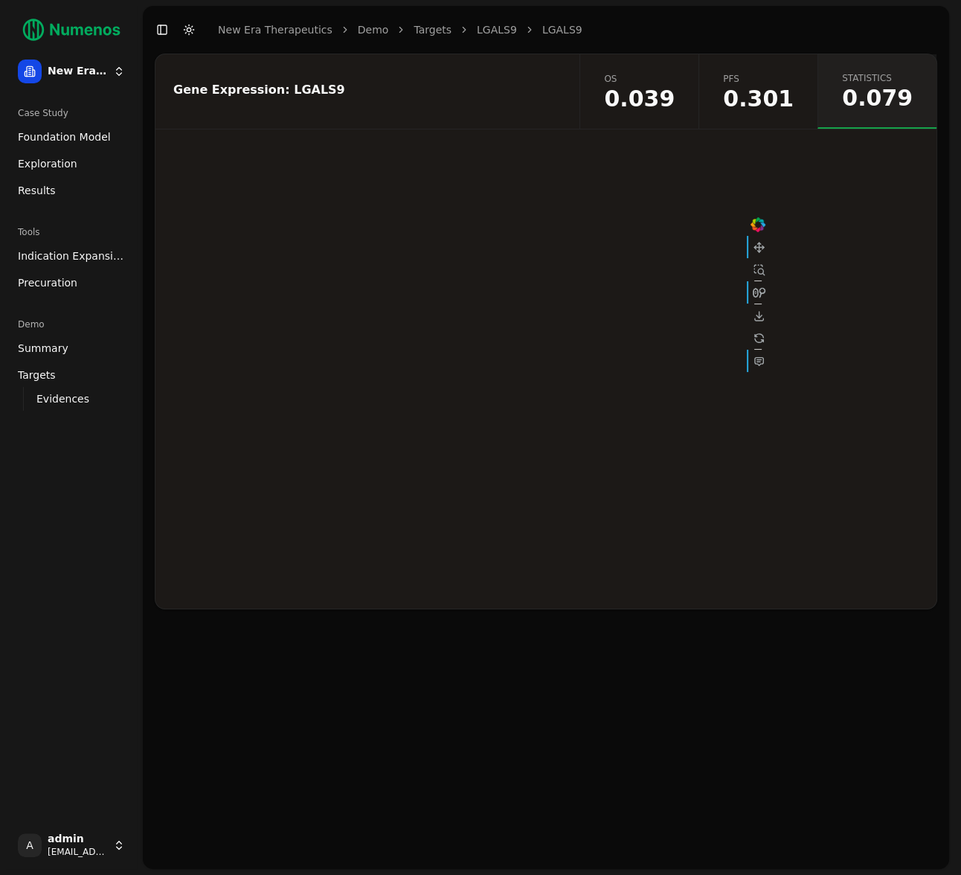
drag, startPoint x: 121, startPoint y: 422, endPoint x: 141, endPoint y: 452, distance: 35.5
click at [136, 447] on div "New Era Therapeutics Case Study Foundation Model Exploration Results Tools Indi…" at bounding box center [71, 437] width 131 height 863
click at [88, 432] on div "Case Study Foundation Model Exploration Results Tools Indication Expansion Prec…" at bounding box center [71, 458] width 131 height 726
click at [495, 617] on div "Gene Expression: LGALS9 os 0.039 pfs 0.301 statistics 0.079" at bounding box center [546, 461] width 806 height 815
click at [639, 342] on div at bounding box center [546, 377] width 446 height 371
